Goal: Transaction & Acquisition: Purchase product/service

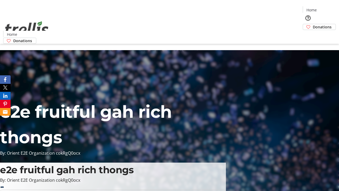
click at [313, 24] on span "Donations" at bounding box center [322, 27] width 19 height 6
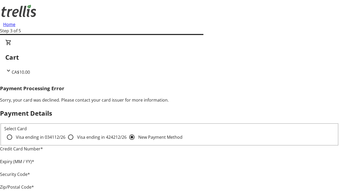
click at [65, 141] on input "Visa ending in 4242 12/26" at bounding box center [70, 137] width 11 height 11
radio input "true"
